Goal: Task Accomplishment & Management: Use online tool/utility

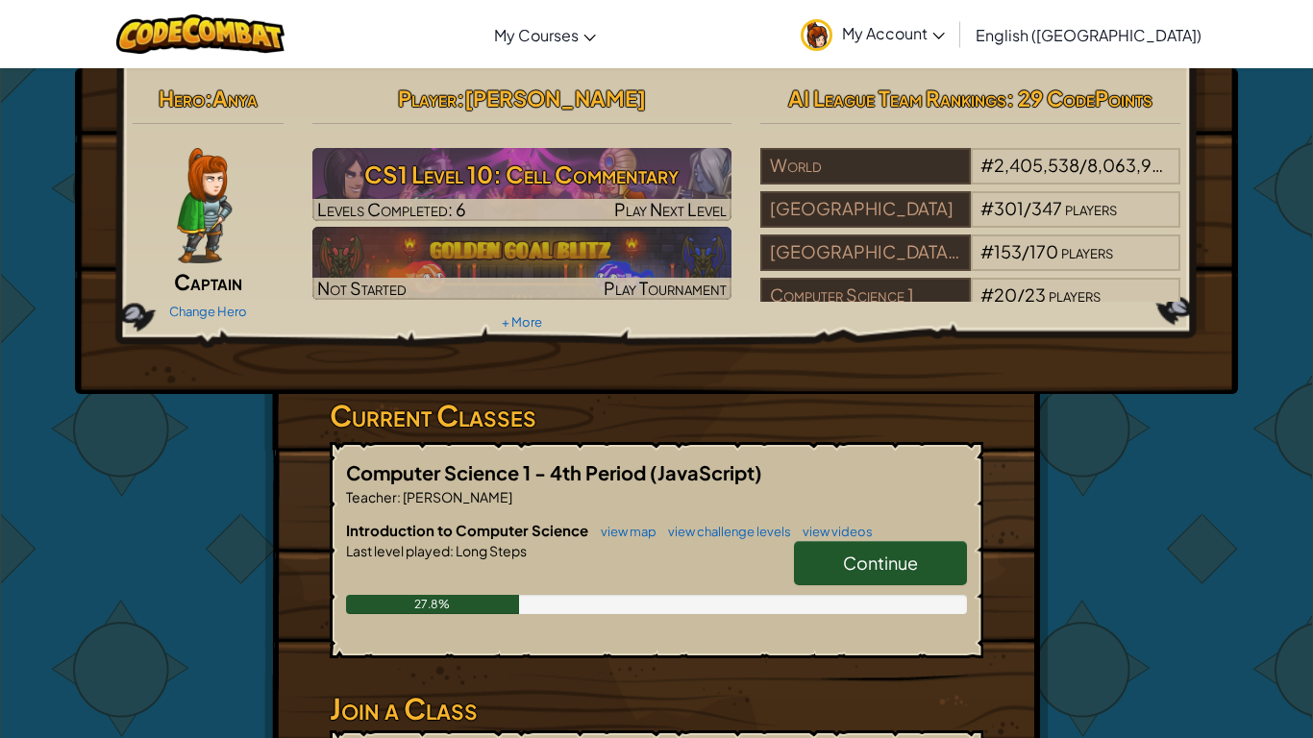
click at [893, 571] on span "Continue" at bounding box center [880, 563] width 75 height 22
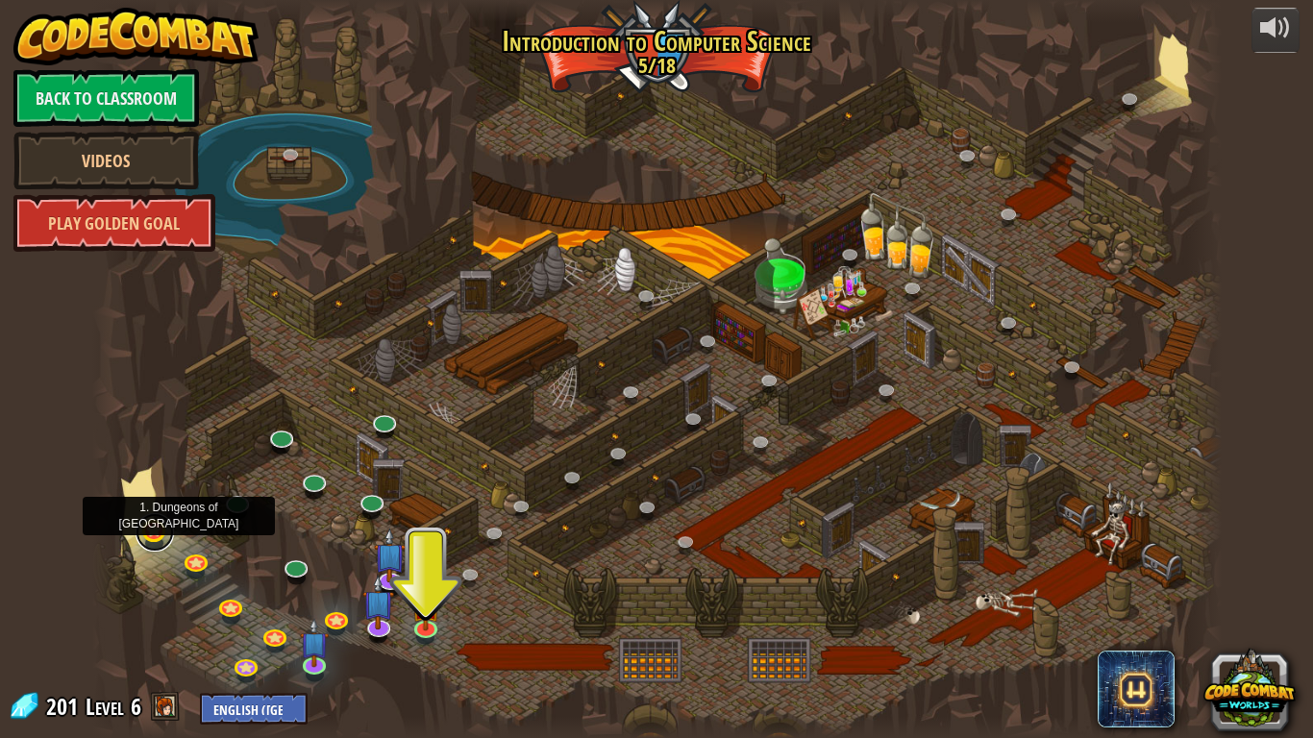
click at [152, 532] on link at bounding box center [154, 532] width 38 height 38
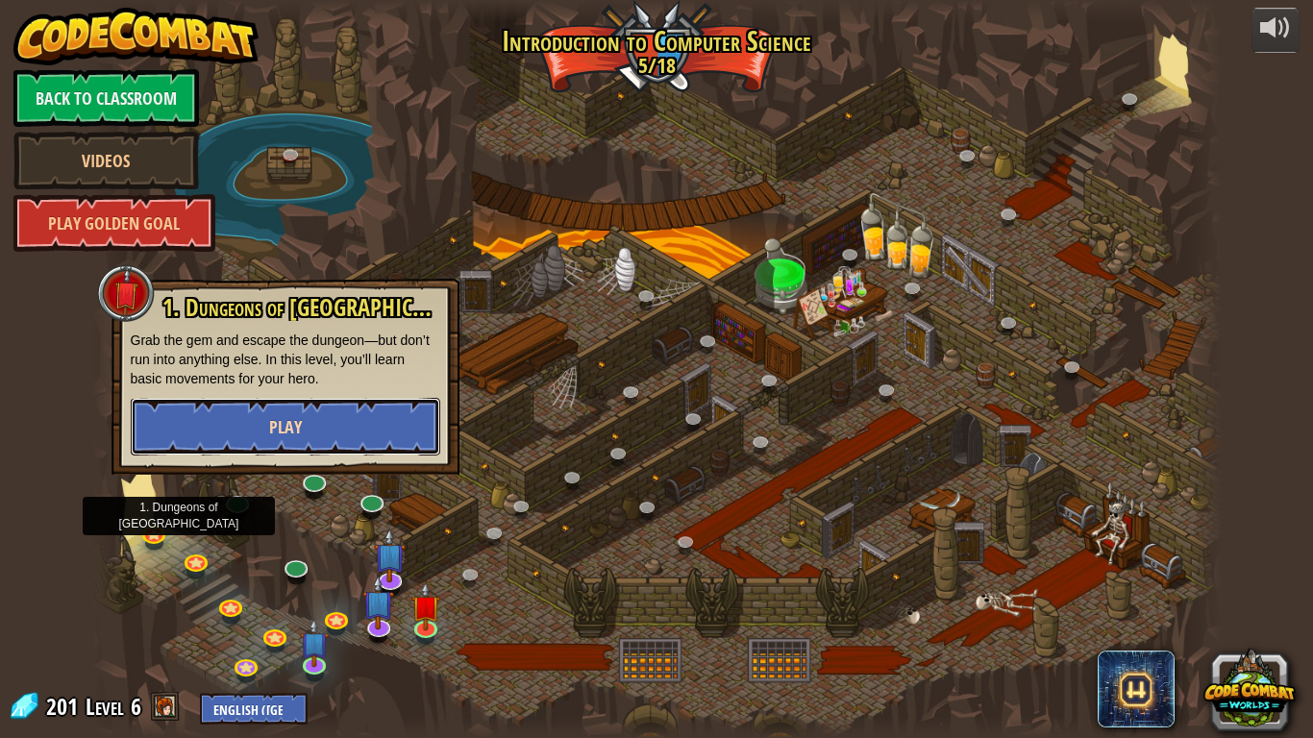
click at [203, 426] on button "Play" at bounding box center [285, 427] width 309 height 58
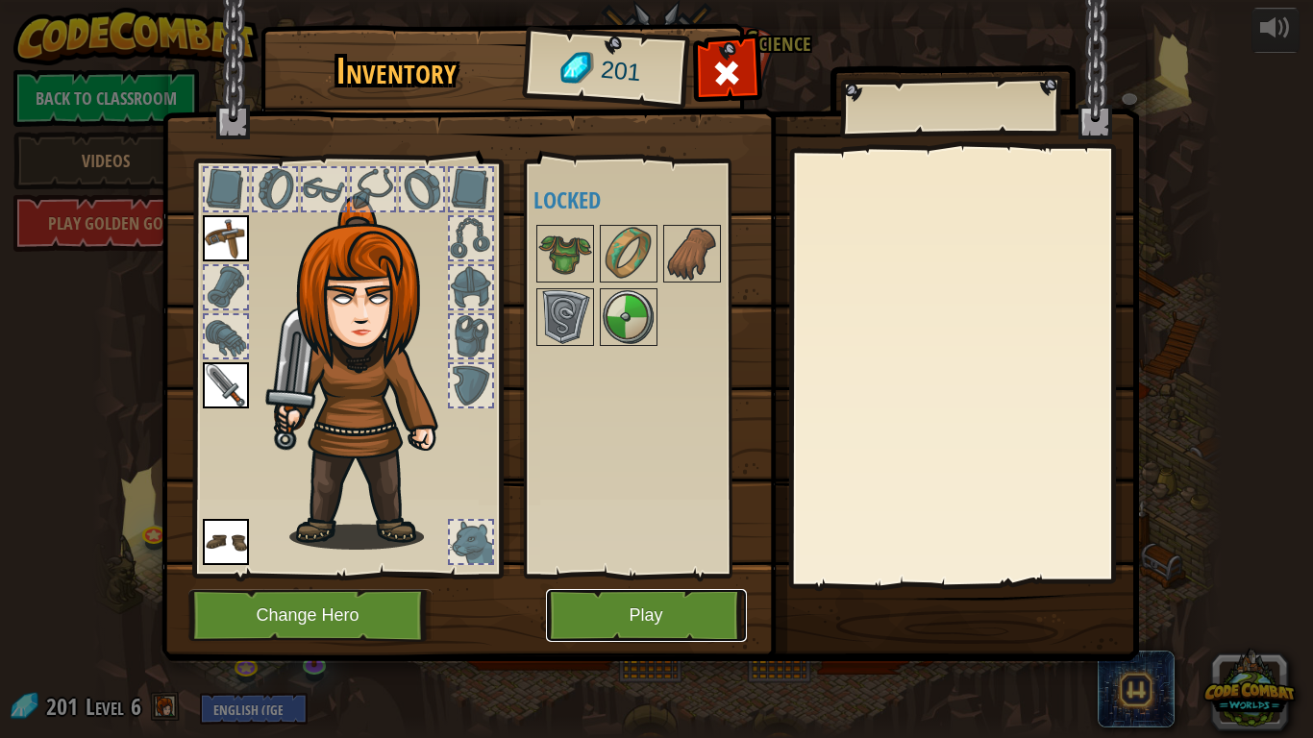
click at [630, 575] on button "Play" at bounding box center [646, 615] width 201 height 53
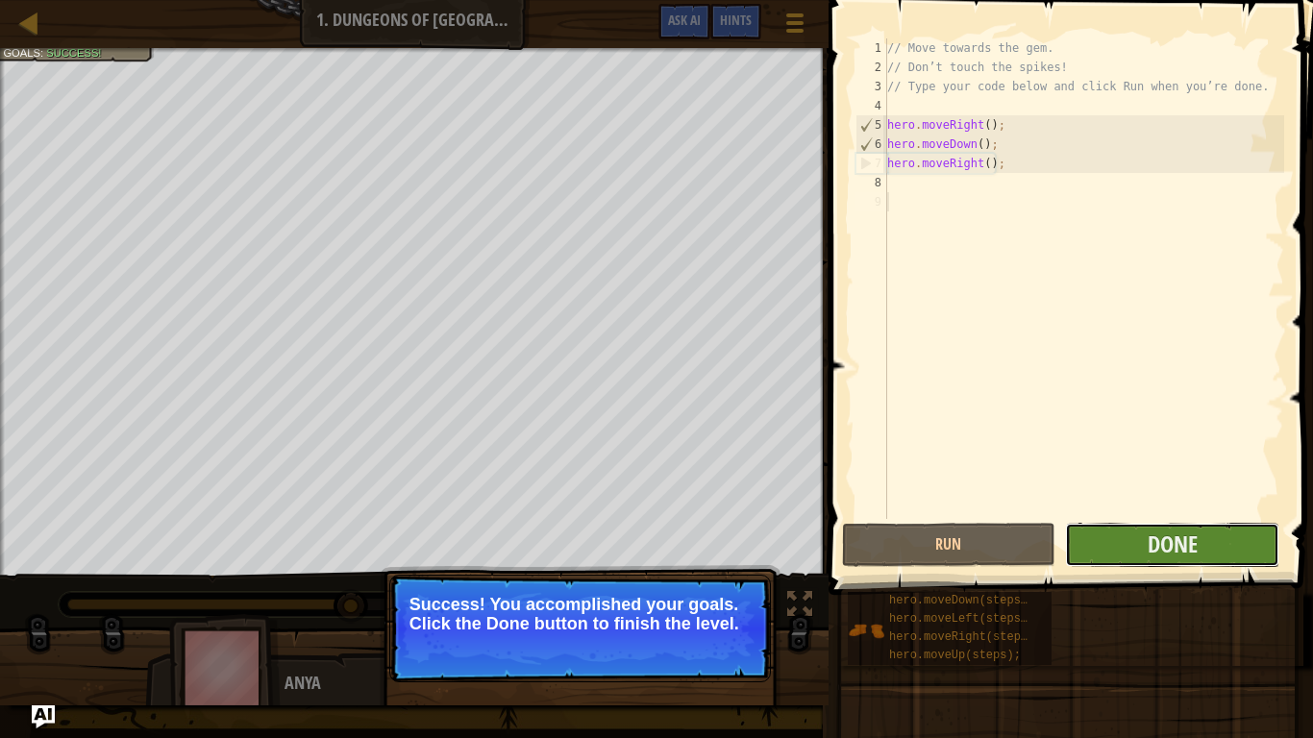
click at [1129, 528] on button "Done" at bounding box center [1172, 545] width 214 height 44
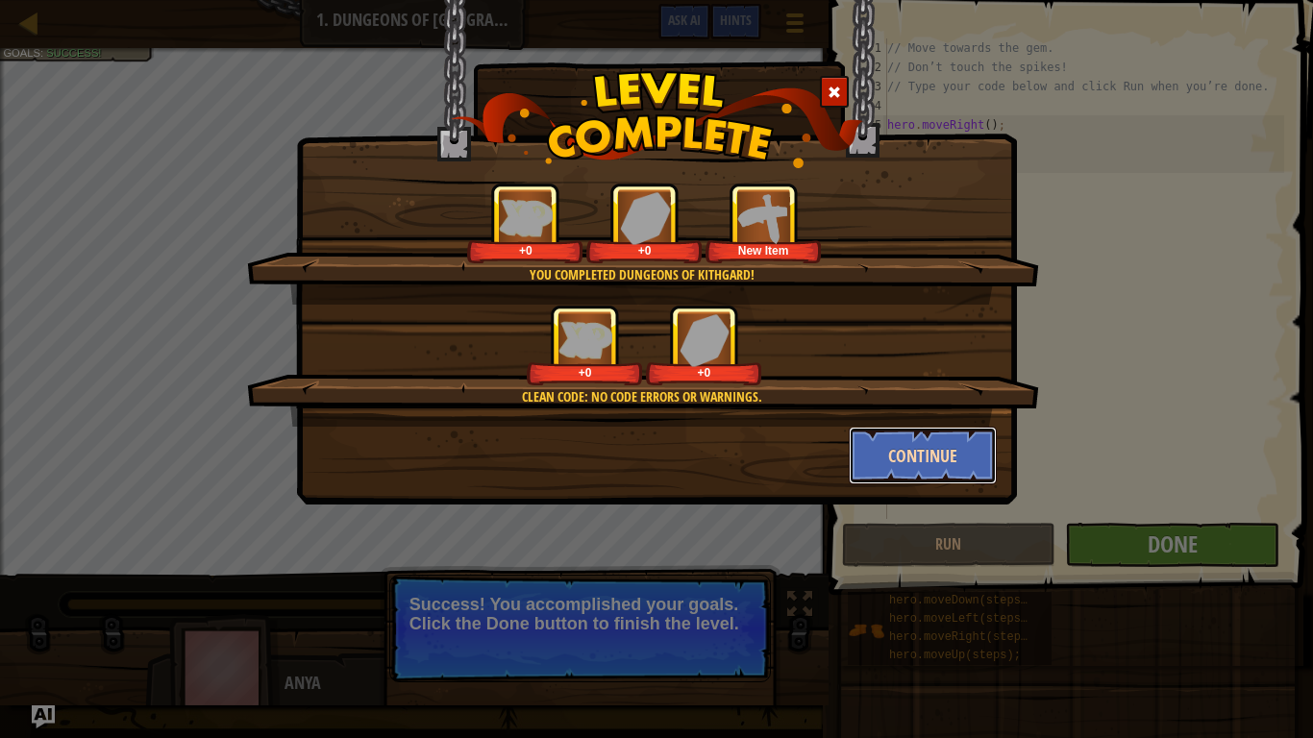
click at [946, 460] on button "Continue" at bounding box center [923, 456] width 149 height 58
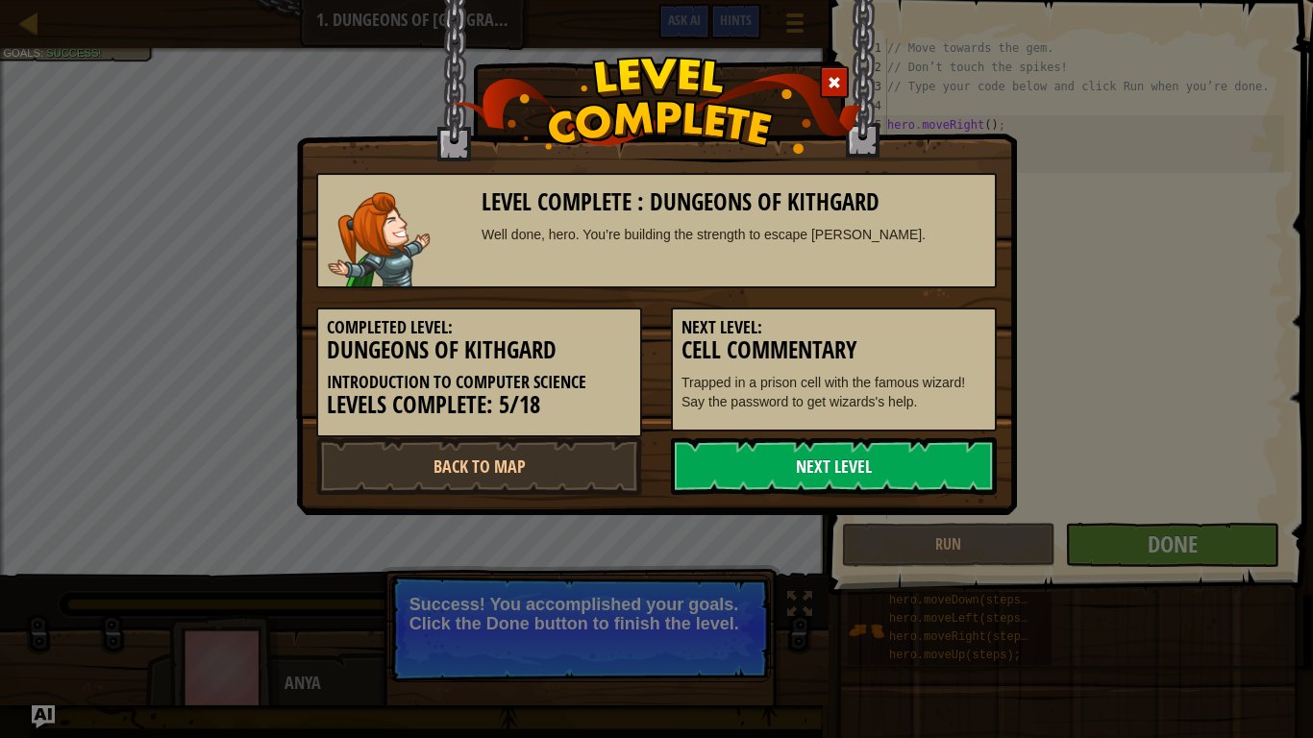
click at [951, 460] on link "Next Level" at bounding box center [834, 466] width 326 height 58
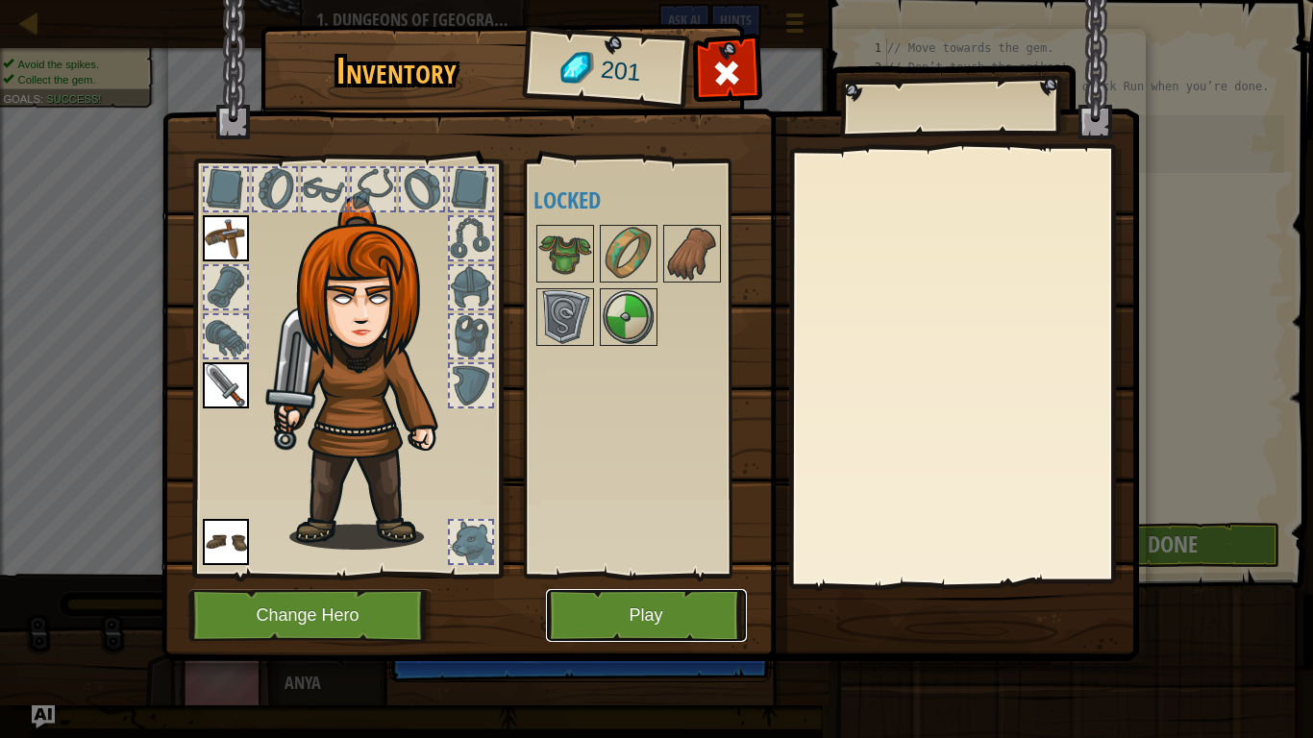
click at [676, 575] on button "Play" at bounding box center [646, 615] width 201 height 53
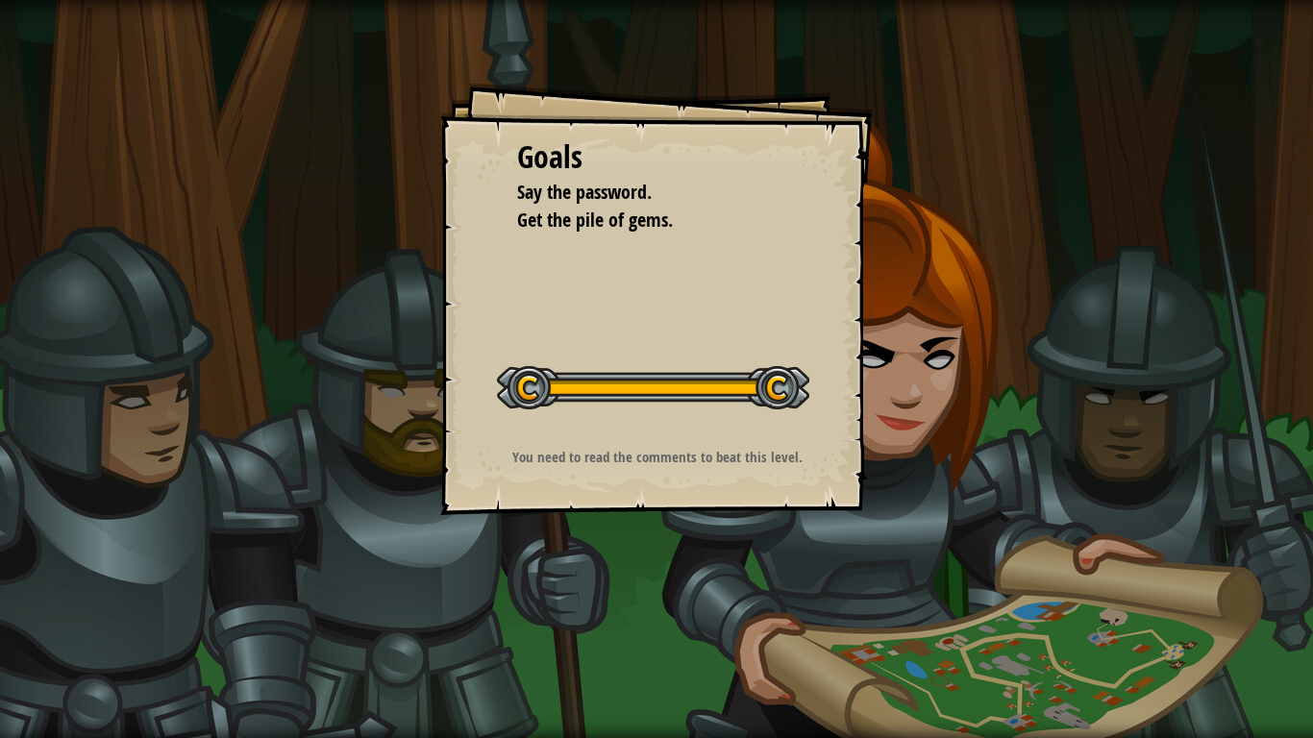
click at [0, 0] on button "Start Level" at bounding box center [0, 0] width 0 height 0
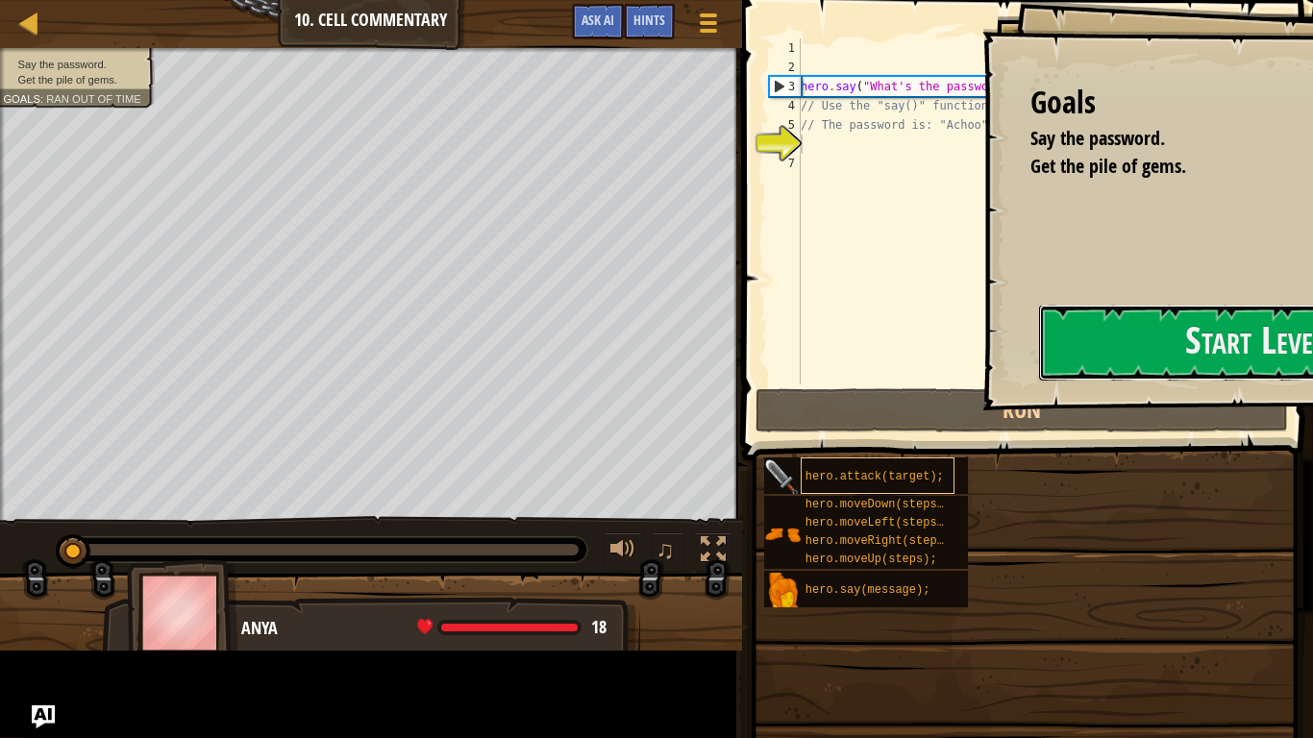
click at [1039, 381] on button "Start Level" at bounding box center [1254, 343] width 431 height 76
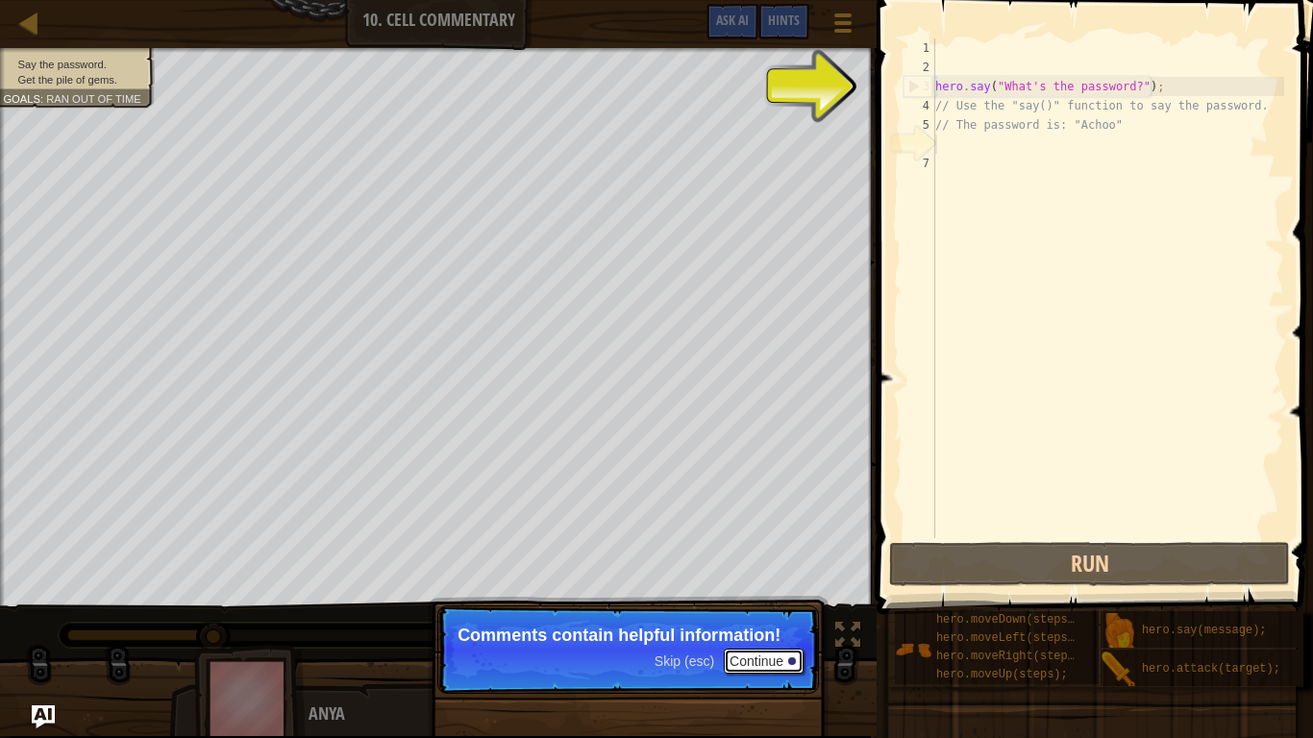
click at [743, 575] on button "Continue" at bounding box center [764, 661] width 80 height 25
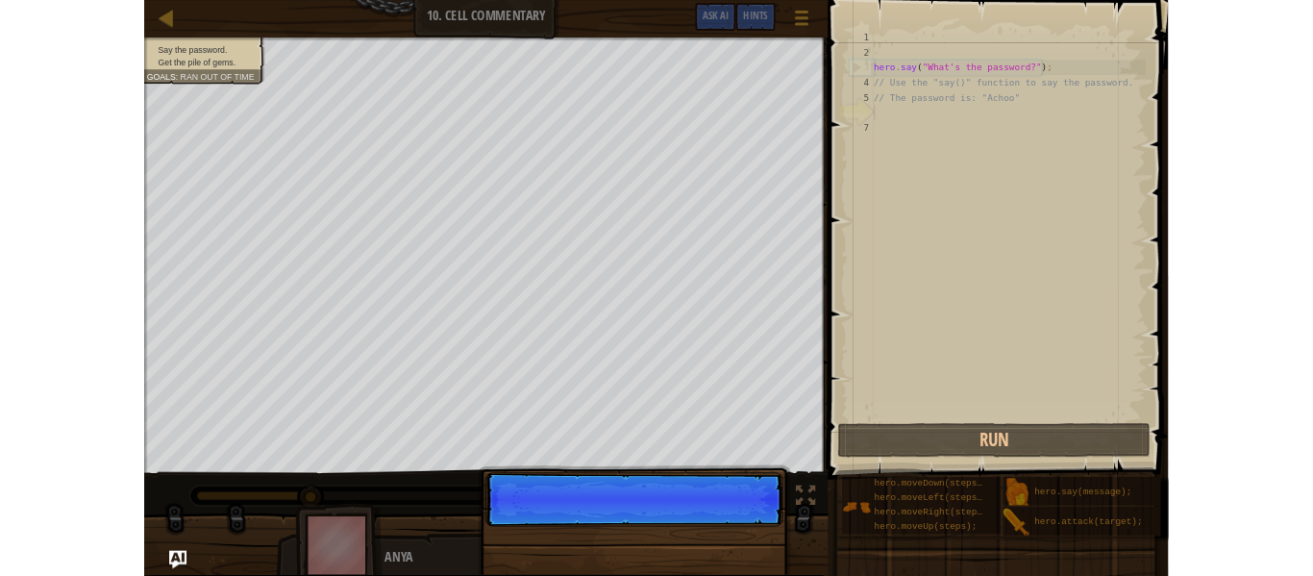
scroll to position [9, 0]
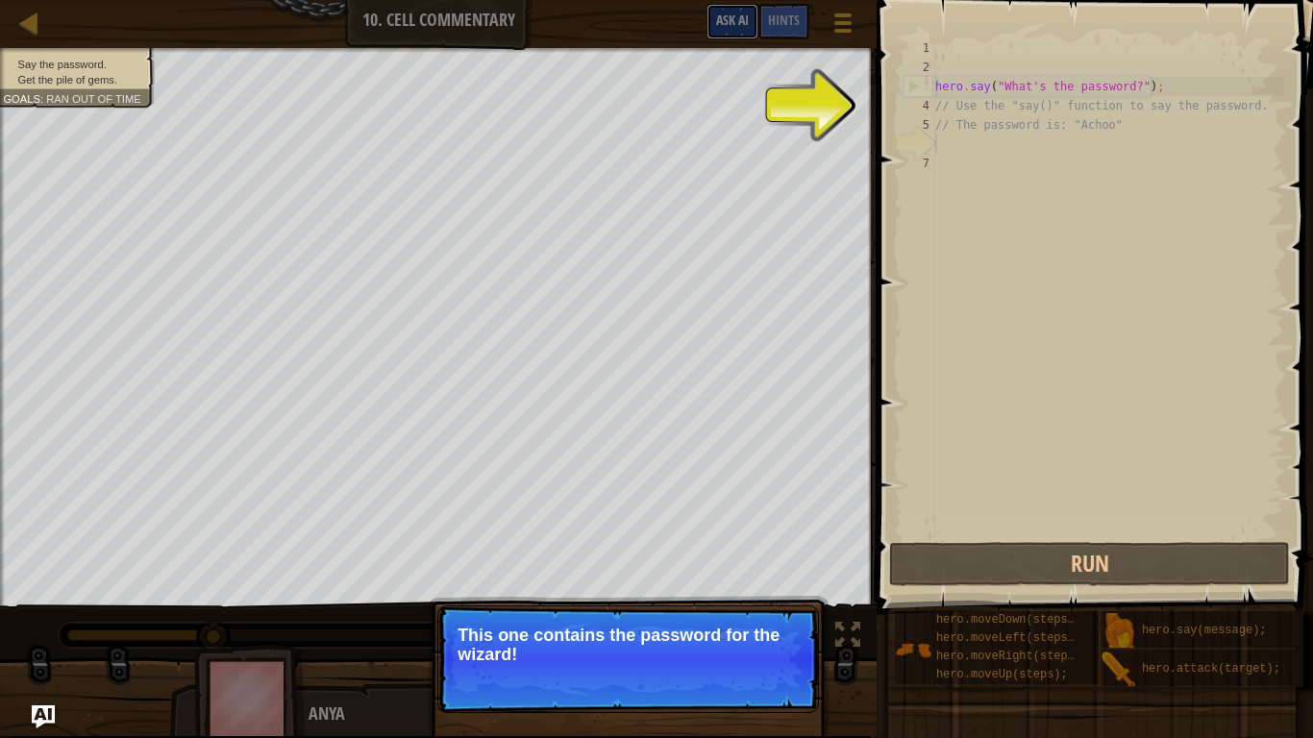
click at [706, 5] on button "Ask AI" at bounding box center [732, 22] width 52 height 36
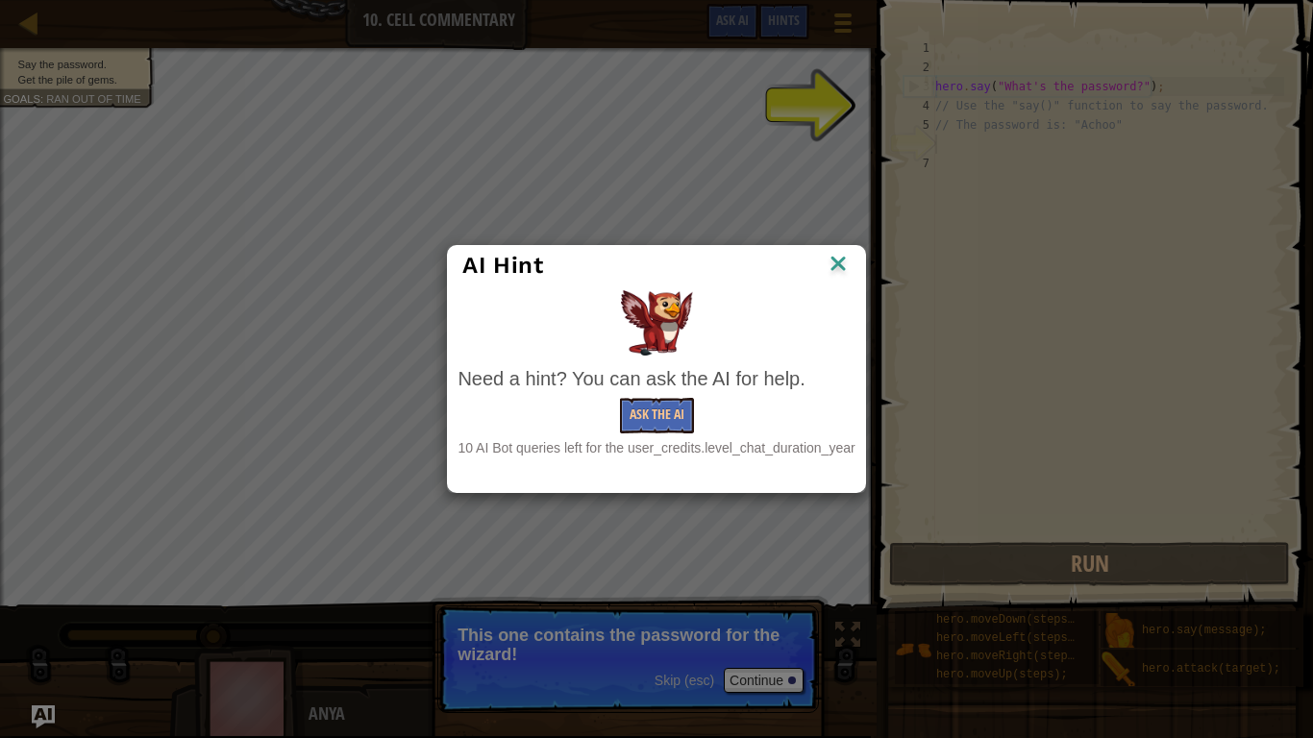
click at [830, 259] on img at bounding box center [837, 265] width 25 height 29
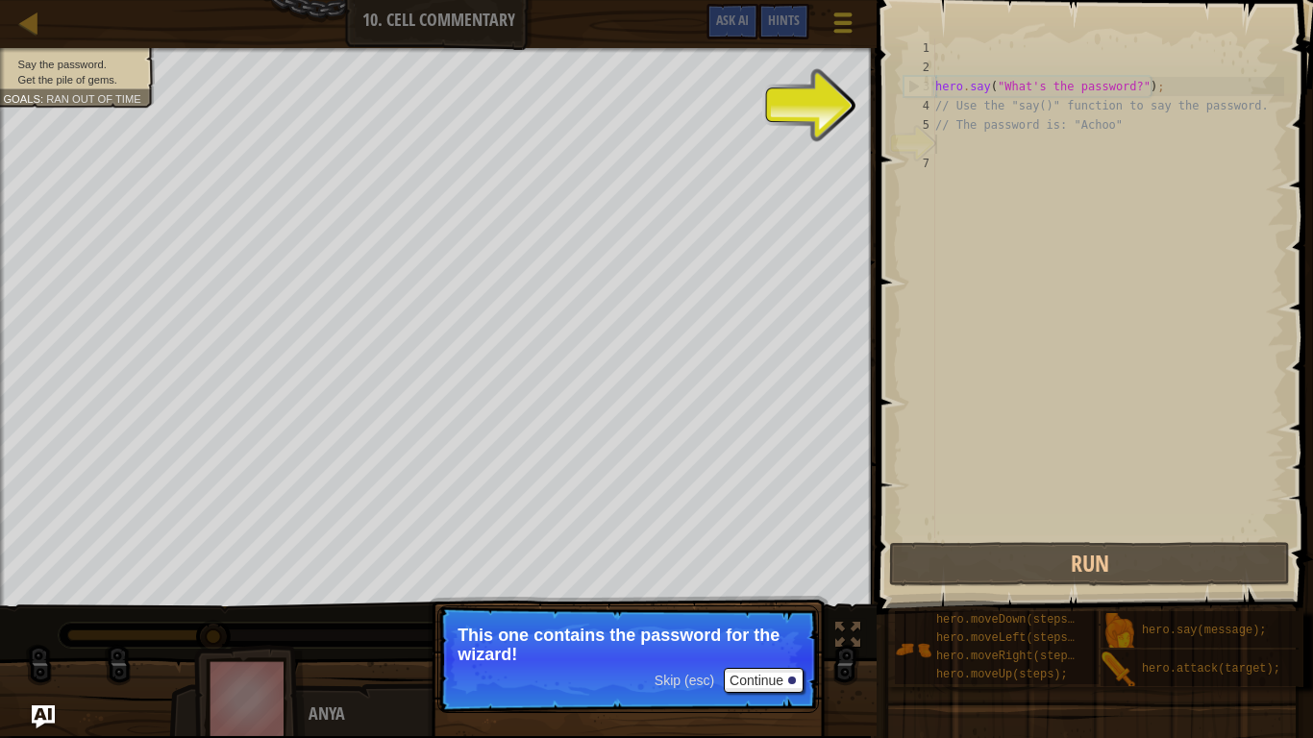
click at [854, 13] on div at bounding box center [842, 23] width 26 height 28
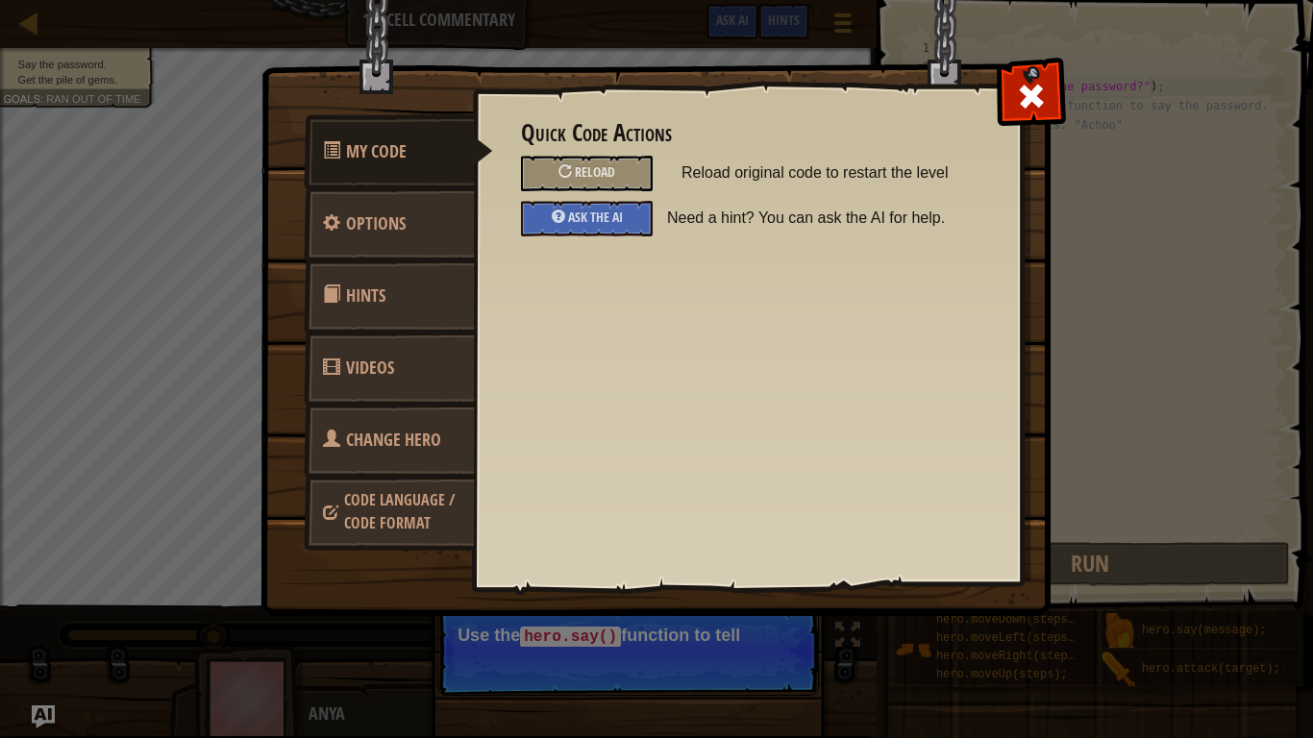
click at [143, 270] on div "My Code Options Hints Videos Change Hero Code Language / Code Format Quick Code…" at bounding box center [656, 369] width 1313 height 738
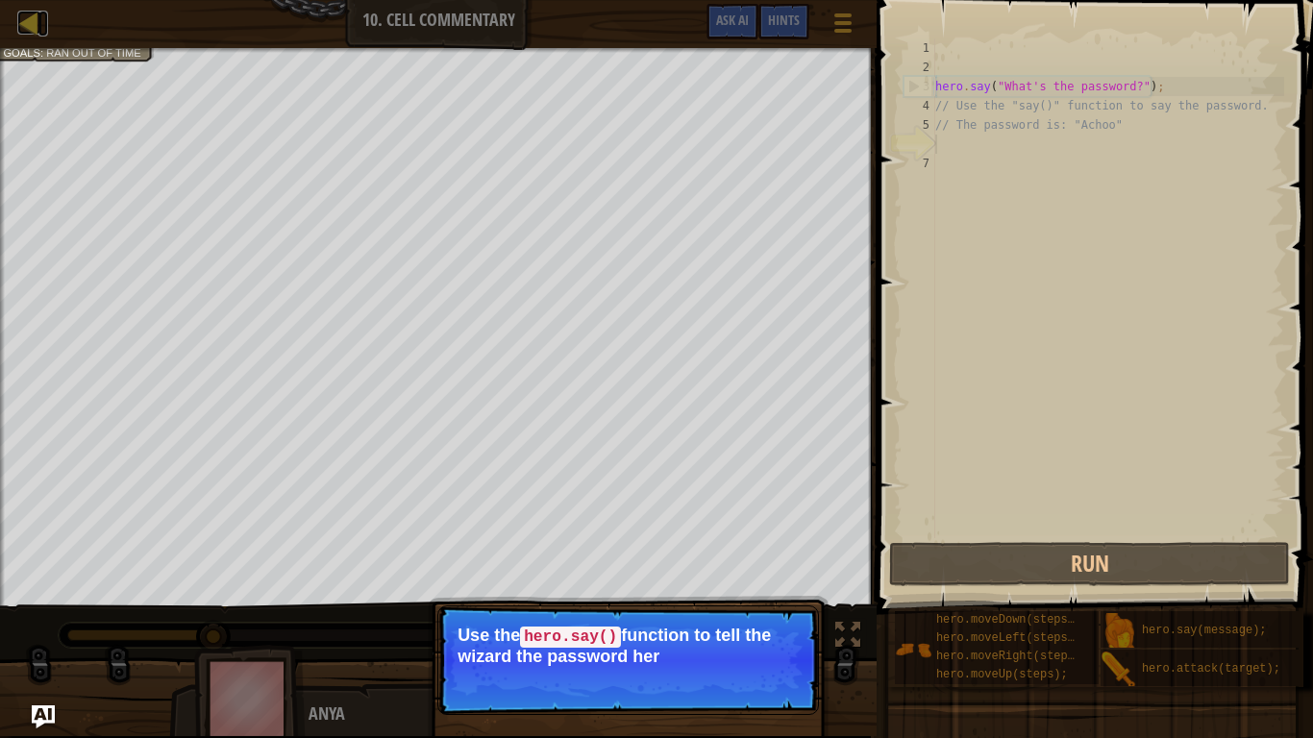
click at [23, 12] on div at bounding box center [29, 23] width 24 height 24
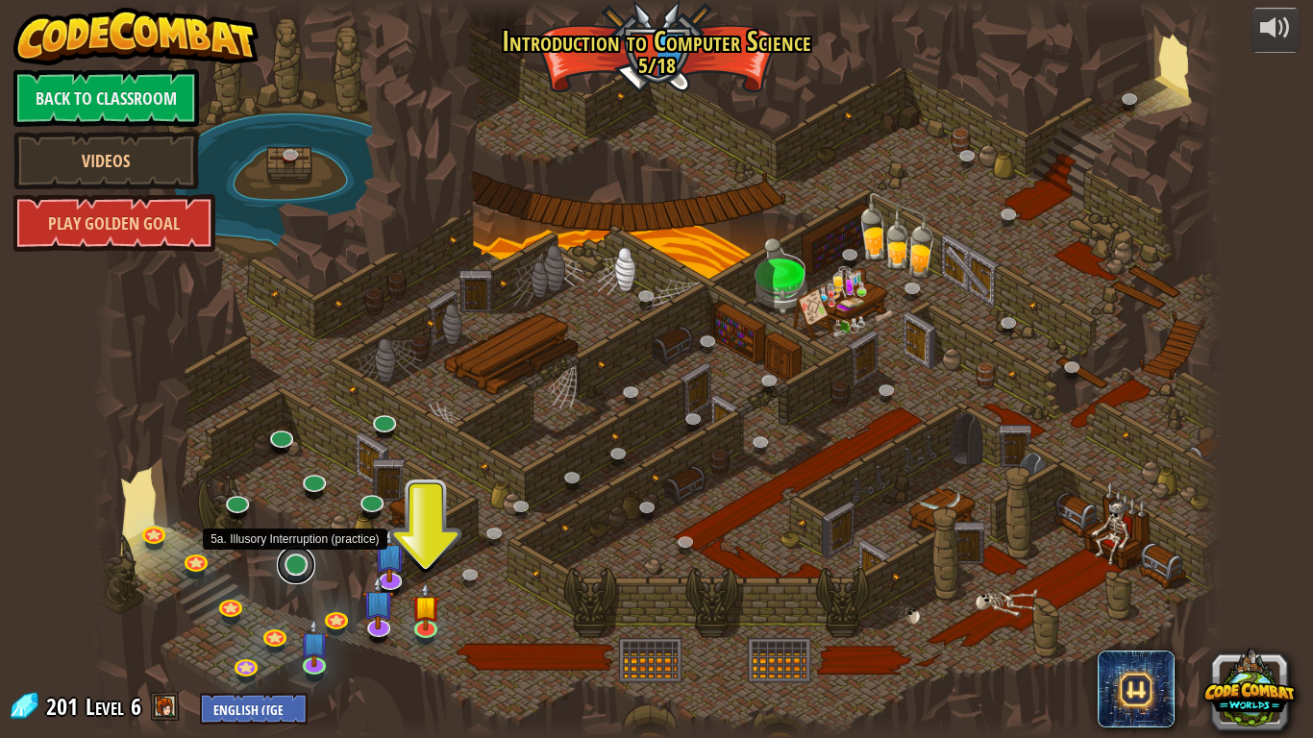
click at [289, 566] on link at bounding box center [296, 565] width 38 height 38
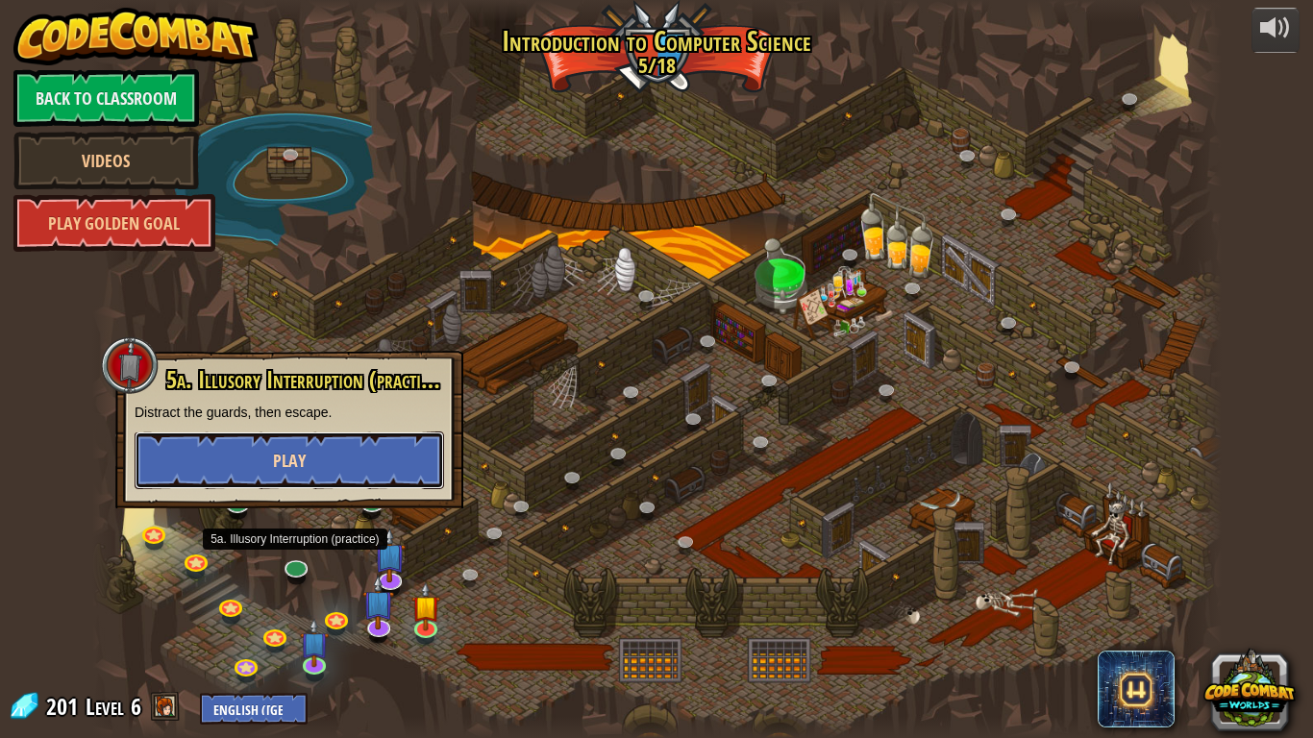
click at [309, 445] on button "Play" at bounding box center [289, 460] width 309 height 58
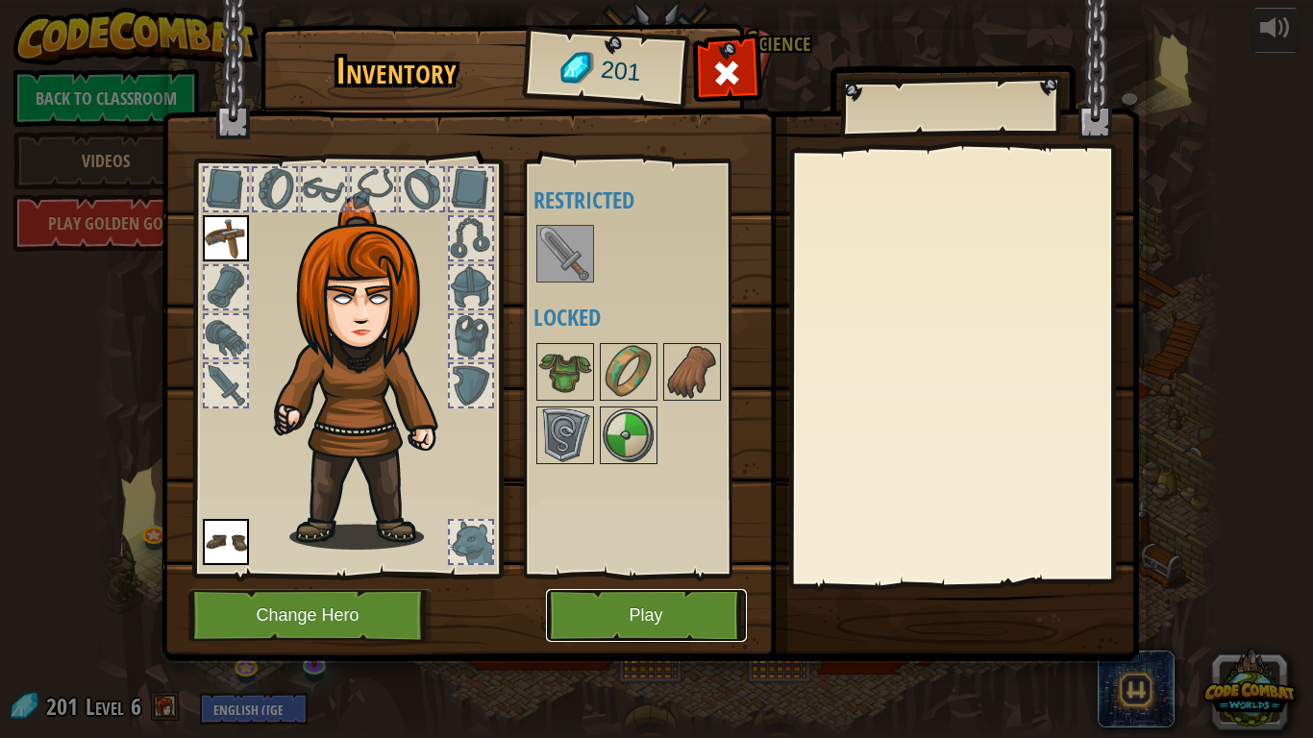
click at [640, 575] on button "Play" at bounding box center [646, 615] width 201 height 53
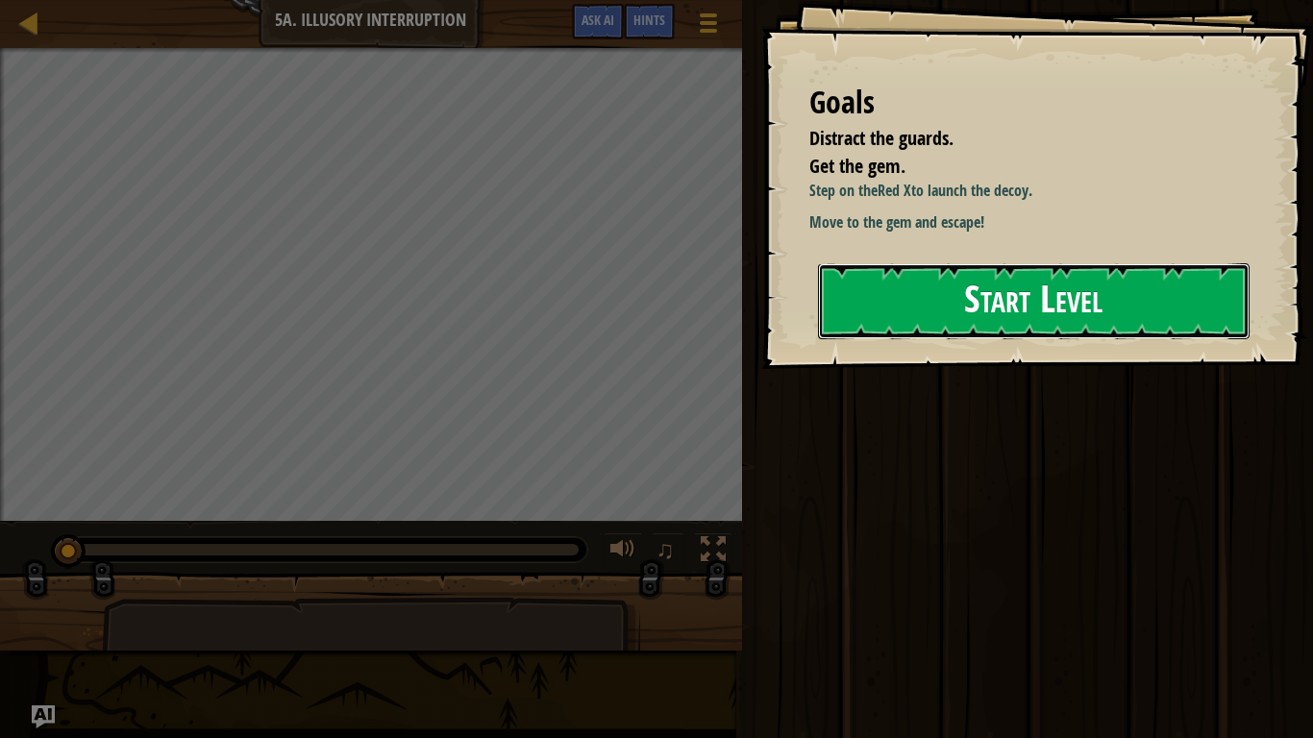
click at [863, 339] on button "Start Level" at bounding box center [1033, 301] width 431 height 76
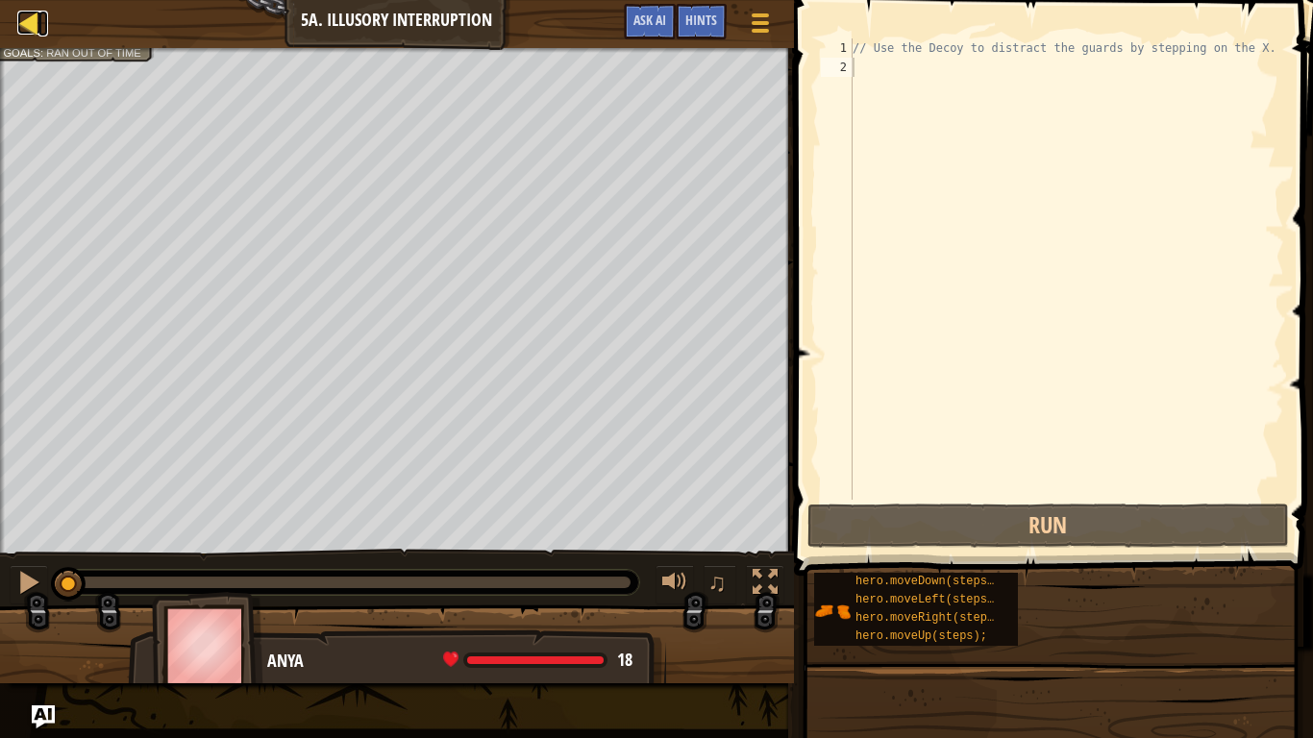
click at [28, 18] on div at bounding box center [29, 23] width 24 height 24
